Goal: Task Accomplishment & Management: Manage account settings

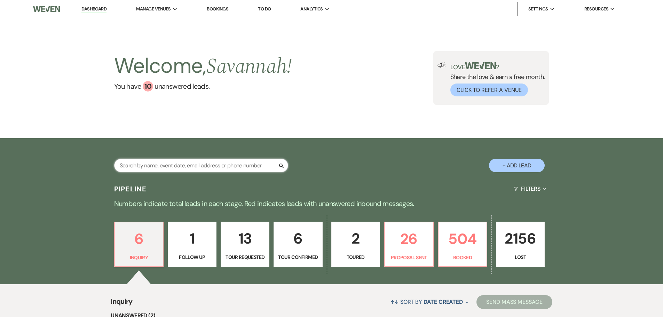
click at [214, 165] on input "text" at bounding box center [201, 166] width 174 height 14
type input "guad"
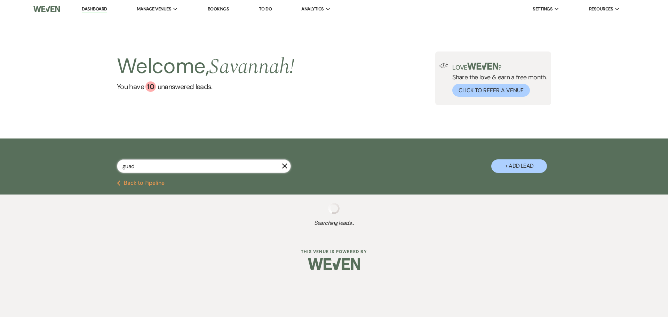
select select "8"
select select "5"
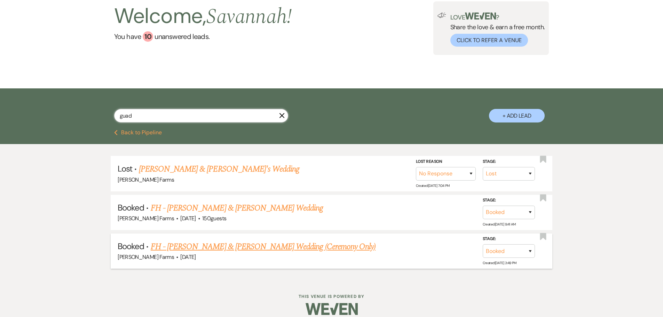
scroll to position [58, 0]
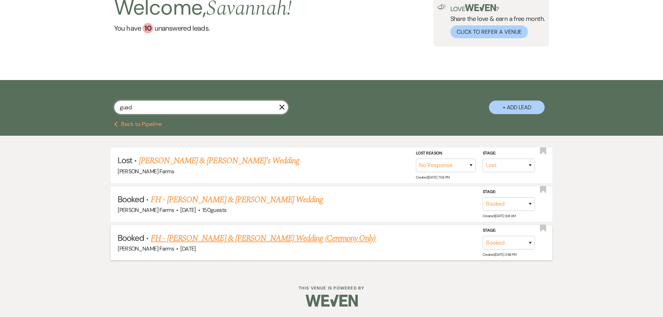
type input "guad"
click at [278, 239] on link "FH - [PERSON_NAME] & [PERSON_NAME] Wedding (Ceremony Only)" at bounding box center [263, 238] width 225 height 13
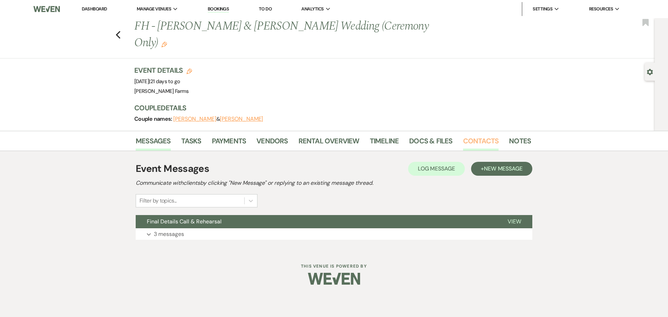
click at [480, 135] on link "Contacts" at bounding box center [481, 142] width 36 height 15
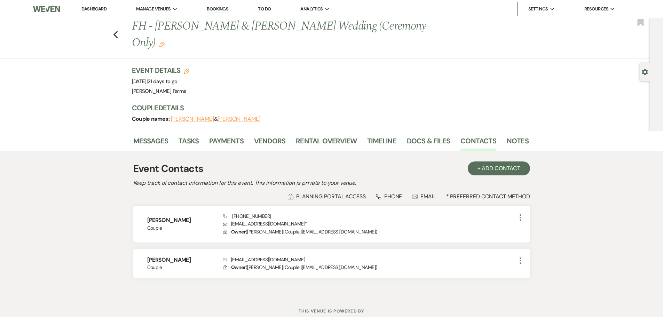
click at [115, 26] on div "Previous FH - [PERSON_NAME] & [PERSON_NAME] Wedding (Ceremony Only) Edit Bookma…" at bounding box center [323, 38] width 653 height 40
click at [117, 31] on use "button" at bounding box center [115, 35] width 5 height 8
select select "8"
select select "5"
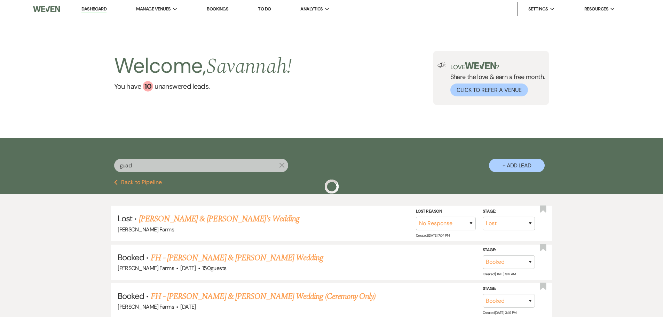
scroll to position [58, 0]
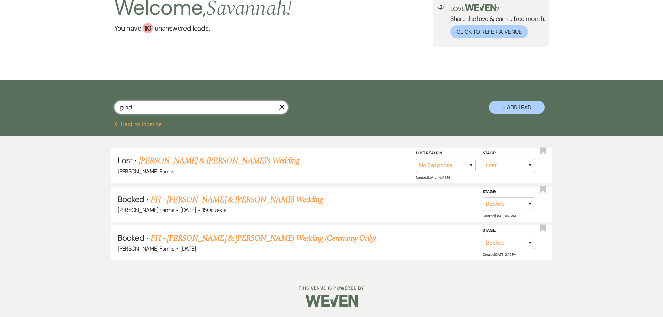
click at [252, 108] on input "guad" at bounding box center [201, 108] width 174 height 14
type input "[PERSON_NAME]"
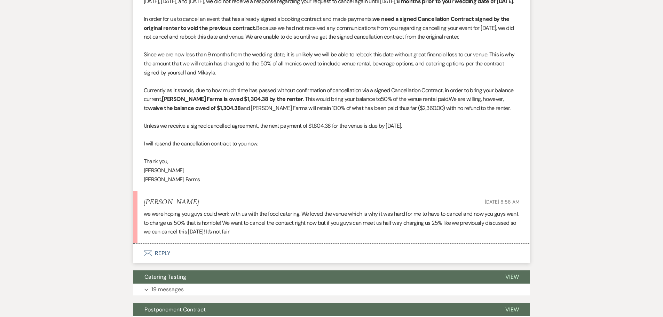
scroll to position [538, 0]
